Goal: Find contact information: Find contact information

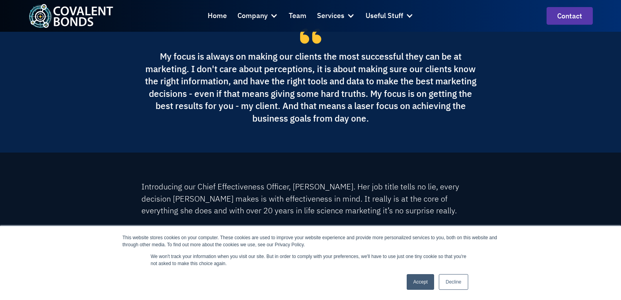
scroll to position [196, 0]
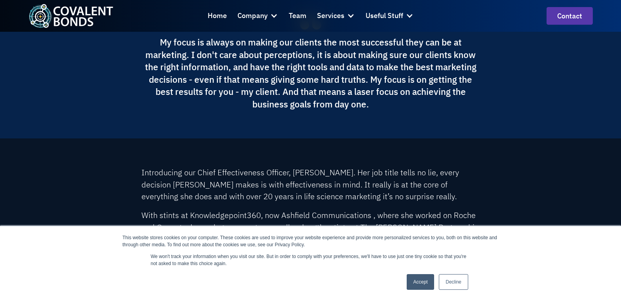
click at [415, 277] on link "Accept" at bounding box center [421, 282] width 28 height 16
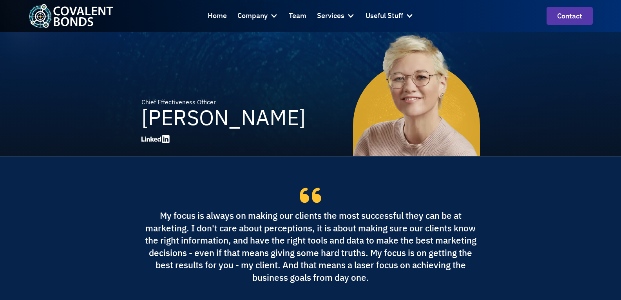
scroll to position [0, 0]
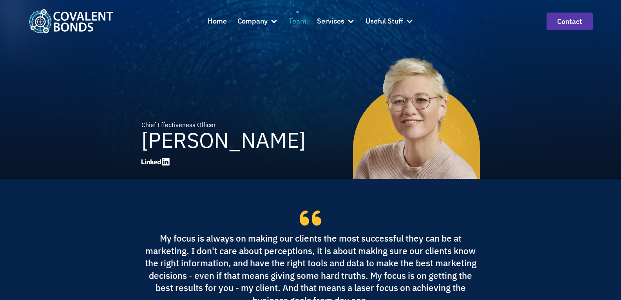
click at [300, 21] on div "Team" at bounding box center [298, 21] width 18 height 11
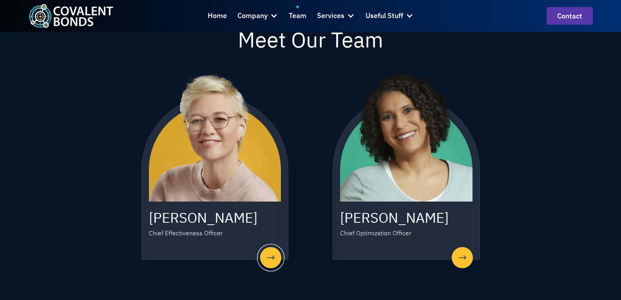
scroll to position [314, 0]
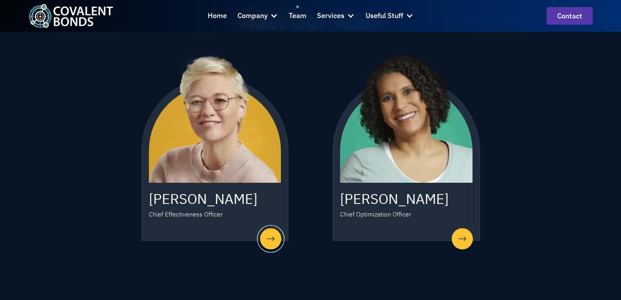
click at [272, 234] on div at bounding box center [270, 238] width 27 height 27
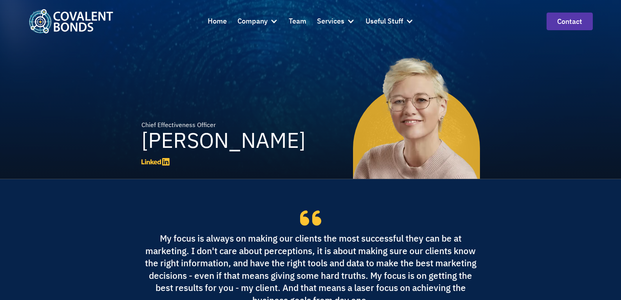
click at [156, 165] on icon at bounding box center [155, 161] width 28 height 7
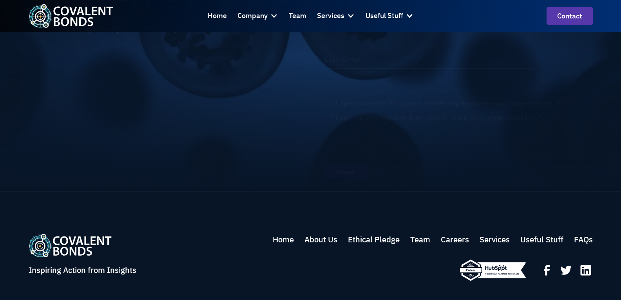
scroll to position [1200, 0]
